Goal: Task Accomplishment & Management: Use online tool/utility

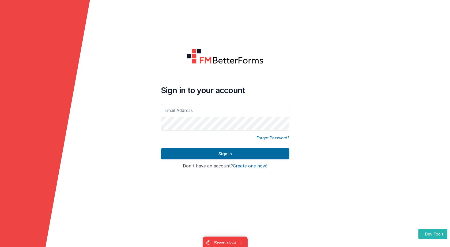
click at [224, 114] on input "text" at bounding box center [225, 110] width 129 height 13
click at [0, 247] on com-1password-button at bounding box center [0, 247] width 0 height 0
type input "[EMAIL_ADDRESS][DOMAIN_NAME]"
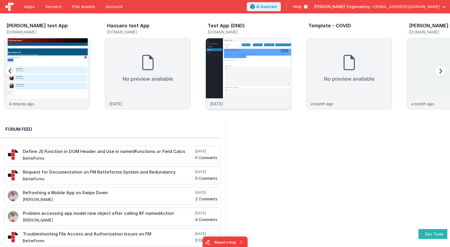
click at [215, 55] on img at bounding box center [248, 80] width 85 height 85
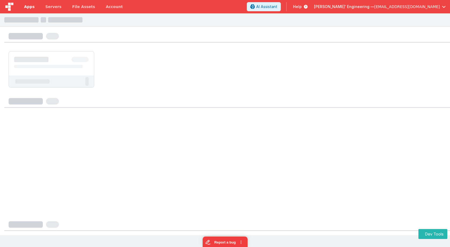
click at [26, 5] on span "Apps" at bounding box center [29, 6] width 10 height 5
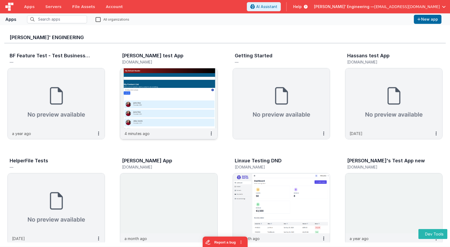
click at [163, 88] on img at bounding box center [168, 98] width 97 height 60
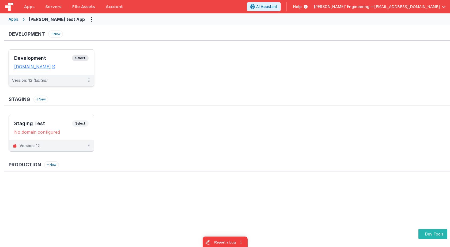
click at [88, 55] on div "Development Select" at bounding box center [51, 59] width 74 height 9
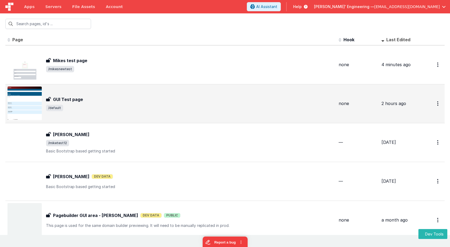
click at [87, 101] on div "GUI Test page" at bounding box center [190, 99] width 289 height 6
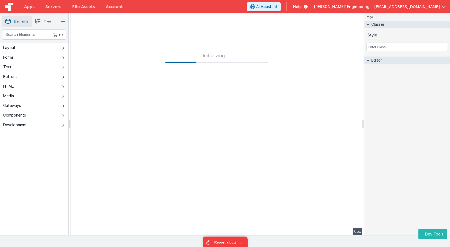
click at [50, 142] on div "+ / Layout Forms Text Buttons HTML Media Gateways Components Development Page P…" at bounding box center [34, 144] width 69 height 231
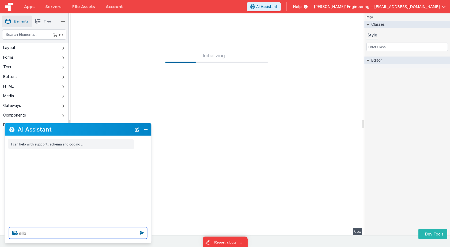
type textarea "ello"
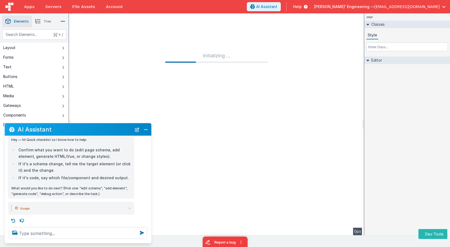
scroll to position [76, 0]
drag, startPoint x: 135, startPoint y: 130, endPoint x: 130, endPoint y: 133, distance: 5.9
click at [135, 130] on button "New Chat" at bounding box center [137, 130] width 8 height 8
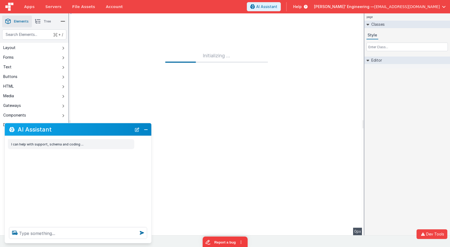
scroll to position [0, 0]
click at [80, 237] on textarea at bounding box center [78, 233] width 138 height 12
type textarea "test"
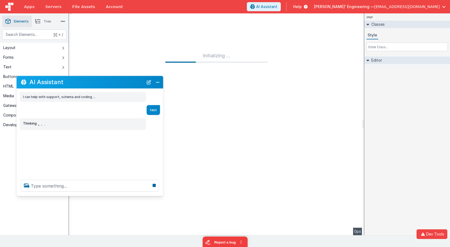
drag, startPoint x: 53, startPoint y: 129, endPoint x: 72, endPoint y: 80, distance: 52.1
click at [65, 82] on h2 "AI Assistant" at bounding box center [86, 82] width 114 height 6
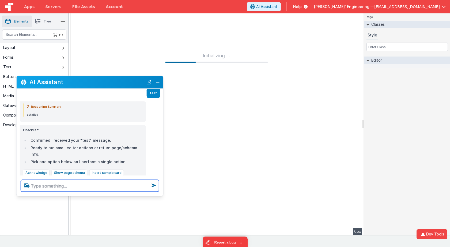
scroll to position [13, 0]
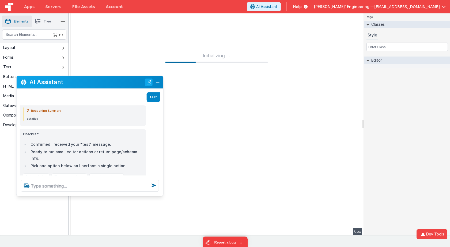
click at [148, 81] on button "New Chat" at bounding box center [149, 82] width 8 height 8
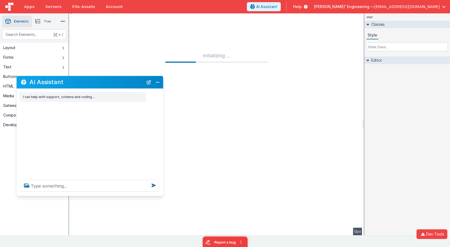
scroll to position [0, 0]
click at [92, 191] on textarea at bounding box center [90, 186] width 138 height 12
type textarea "test207"
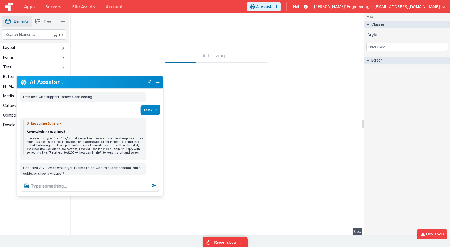
drag, startPoint x: 150, startPoint y: 83, endPoint x: 147, endPoint y: 92, distance: 9.1
click at [150, 83] on button "New Chat" at bounding box center [149, 82] width 8 height 8
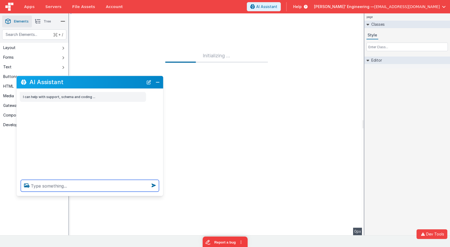
click at [111, 188] on textarea at bounding box center [90, 186] width 138 height 12
type textarea "test210"
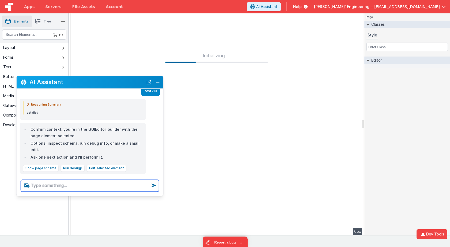
scroll to position [24, 0]
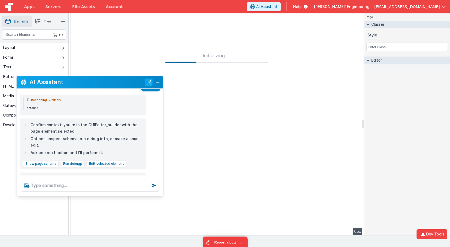
click at [149, 84] on button "New Chat" at bounding box center [149, 82] width 8 height 8
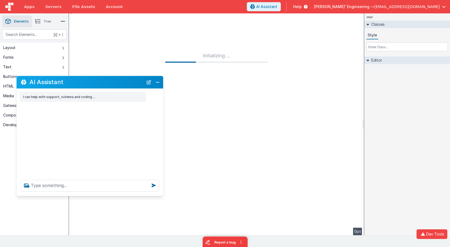
scroll to position [0, 0]
click at [98, 184] on textarea at bounding box center [90, 186] width 138 height 12
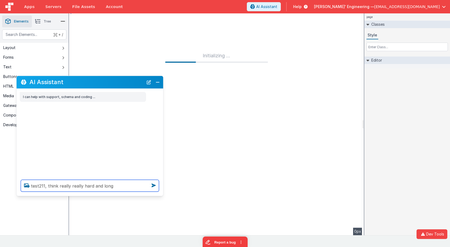
type textarea "test211, think really really hard and long"
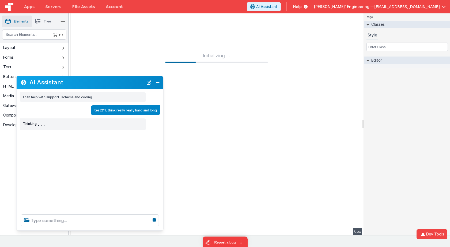
drag, startPoint x: 61, startPoint y: 196, endPoint x: 60, endPoint y: 232, distance: 36.5
click at [60, 231] on div "AI Assistant I can help with support, schema and coding ... test211, think real…" at bounding box center [89, 153] width 147 height 155
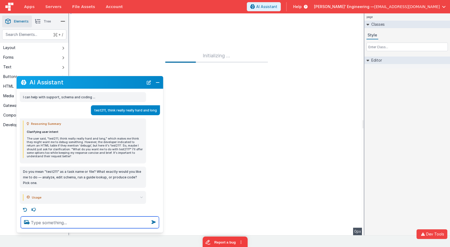
scroll to position [2, 0]
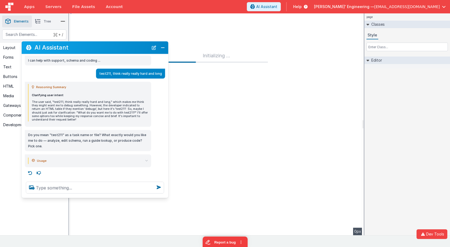
drag, startPoint x: 70, startPoint y: 81, endPoint x: 74, endPoint y: 52, distance: 29.2
click at [74, 52] on div "AI Assistant" at bounding box center [95, 47] width 147 height 13
click at [154, 50] on button "New Chat" at bounding box center [154, 48] width 8 height 8
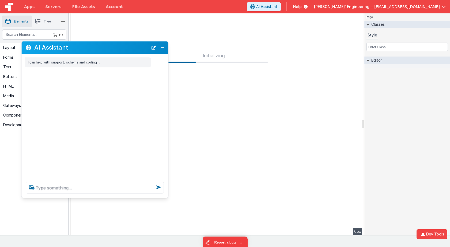
scroll to position [0, 0]
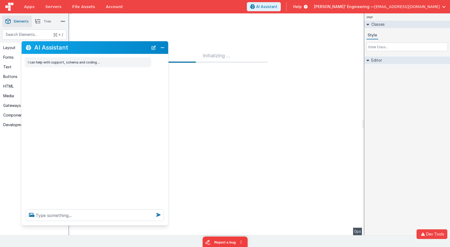
drag, startPoint x: 63, startPoint y: 197, endPoint x: 61, endPoint y: 224, distance: 26.9
click at [60, 225] on div at bounding box center [94, 215] width 147 height 20
click at [63, 215] on textarea at bounding box center [95, 216] width 138 height 12
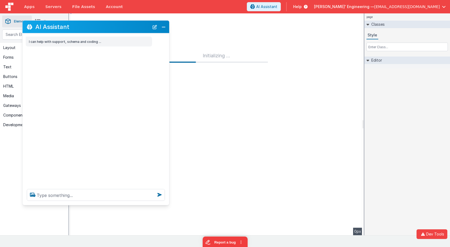
drag, startPoint x: 74, startPoint y: 39, endPoint x: 74, endPoint y: 25, distance: 14.2
click at [74, 25] on h2 "AI Assistant" at bounding box center [92, 27] width 114 height 6
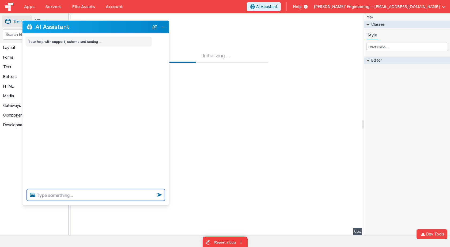
click at [87, 198] on textarea at bounding box center [96, 195] width 138 height 12
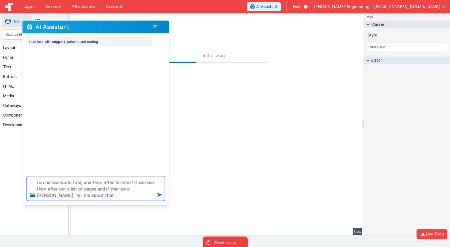
type textarea "run hellow world tool, and then after tell me if it worked. then after get a li…"
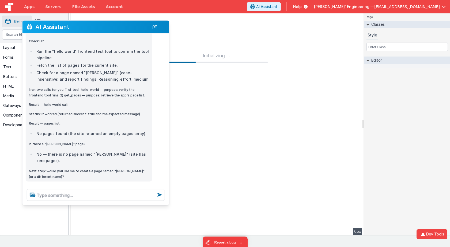
scroll to position [77, 0]
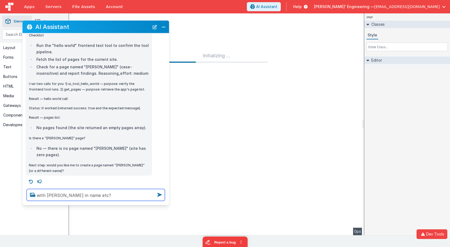
type textarea "with mike in name etc?"
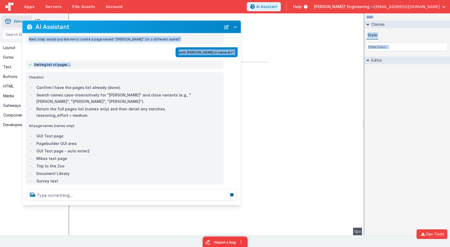
scroll to position [184, 0]
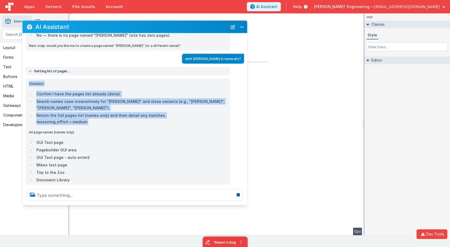
drag, startPoint x: 169, startPoint y: 119, endPoint x: 247, endPoint y: 118, distance: 77.7
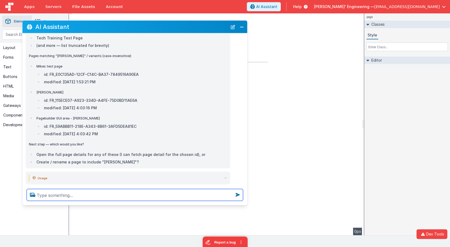
scroll to position [525, 0]
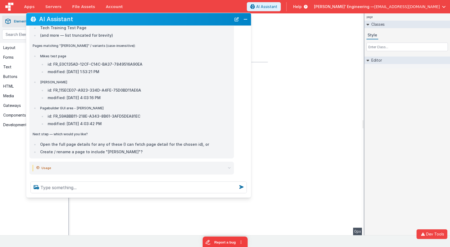
drag, startPoint x: 90, startPoint y: 27, endPoint x: 93, endPoint y: 19, distance: 8.5
click at [93, 19] on h2 "AI Assistant" at bounding box center [135, 19] width 192 height 6
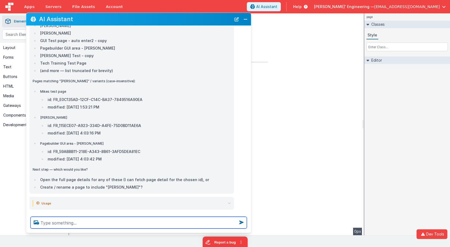
drag, startPoint x: 127, startPoint y: 197, endPoint x: 175, endPoint y: 131, distance: 81.7
click at [128, 232] on div at bounding box center [138, 222] width 225 height 20
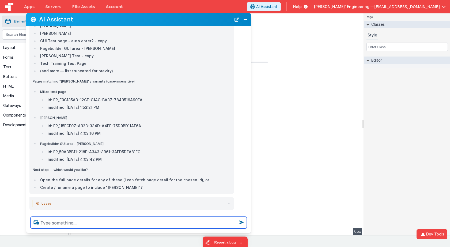
scroll to position [490, 0]
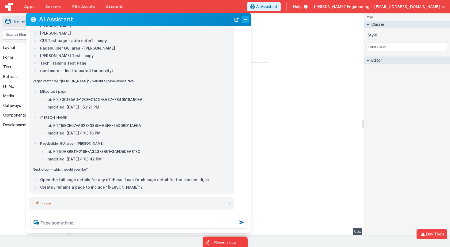
click at [246, 21] on button "Close" at bounding box center [245, 20] width 7 height 8
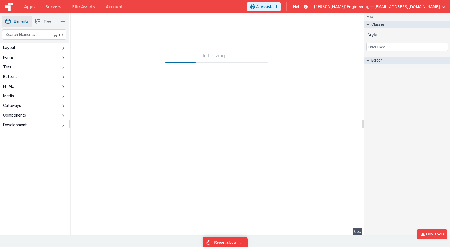
scroll to position [525, 0]
